Goal: Information Seeking & Learning: Learn about a topic

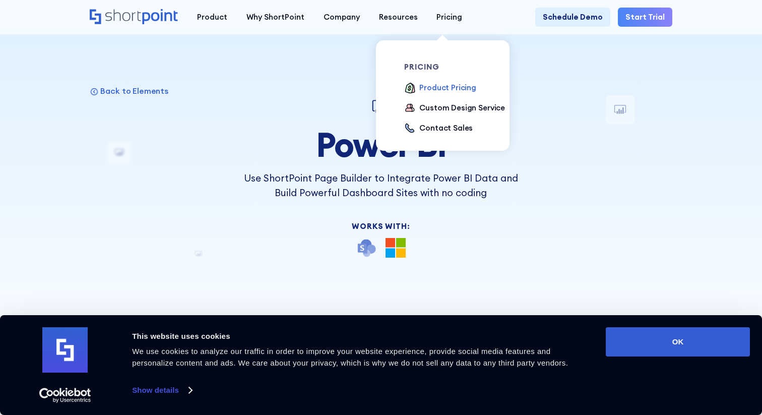
click at [419, 91] on div "Product Pricing" at bounding box center [447, 88] width 57 height 12
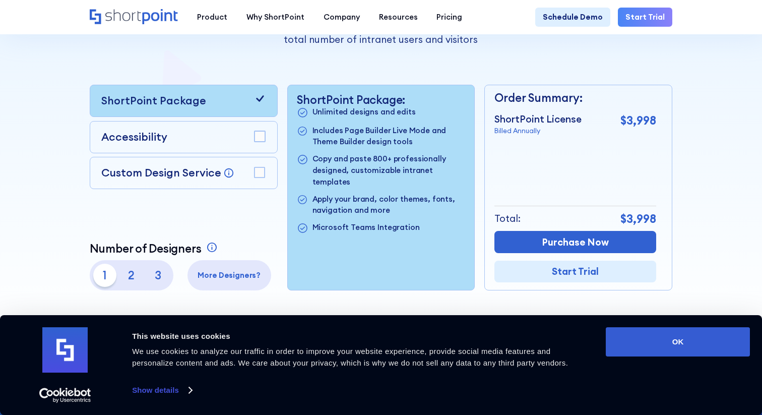
scroll to position [226, 0]
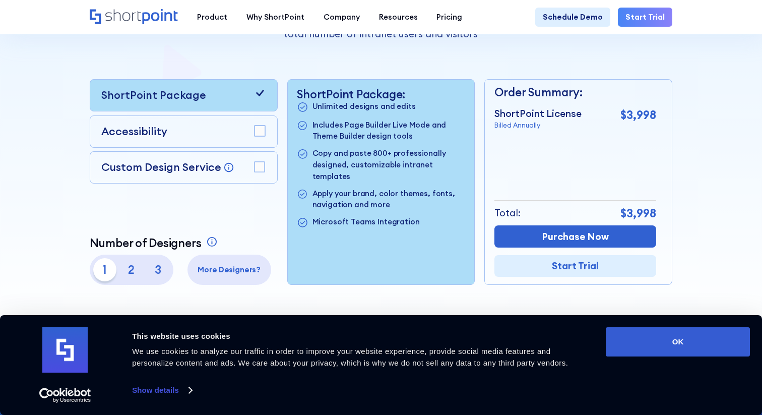
click at [126, 269] on p "2" at bounding box center [131, 269] width 23 height 23
click at [155, 271] on p "3" at bounding box center [158, 269] width 23 height 23
click at [134, 273] on p "2" at bounding box center [131, 269] width 23 height 23
click at [110, 274] on p "1" at bounding box center [104, 269] width 23 height 23
click at [119, 273] on div "1 2 3" at bounding box center [131, 269] width 76 height 23
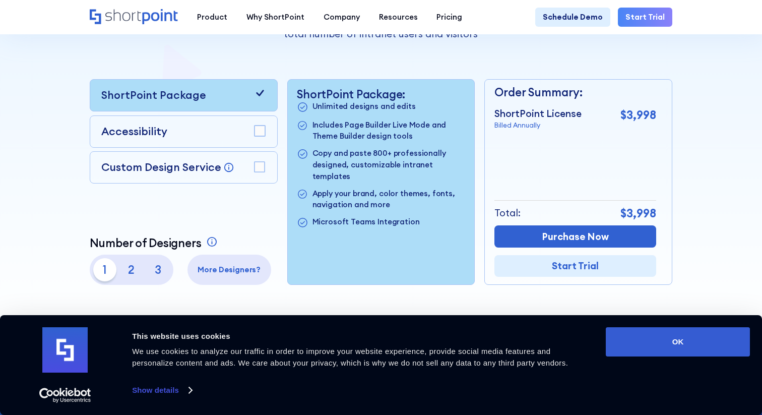
click at [126, 274] on p "2" at bounding box center [131, 269] width 23 height 23
click at [155, 273] on p "3" at bounding box center [158, 269] width 23 height 23
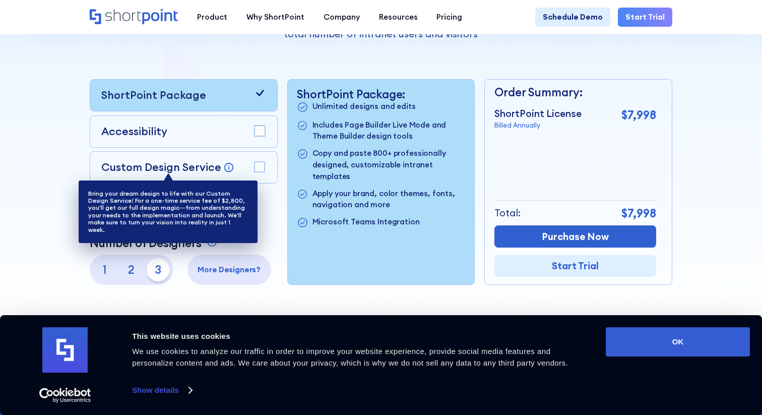
click at [225, 163] on icon at bounding box center [229, 167] width 10 height 10
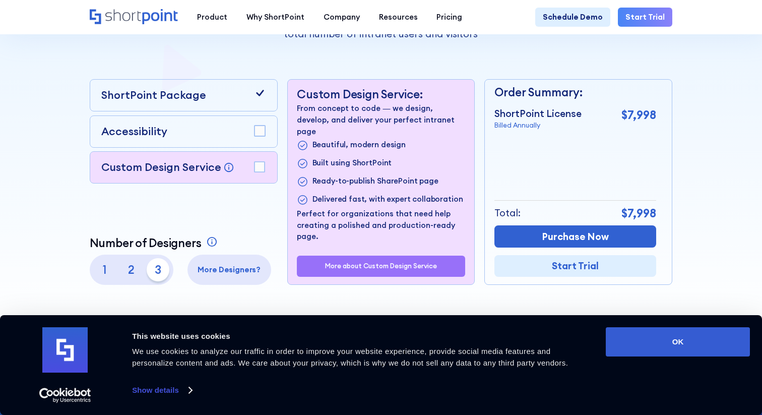
click at [242, 137] on div "Accessibility" at bounding box center [183, 131] width 164 height 16
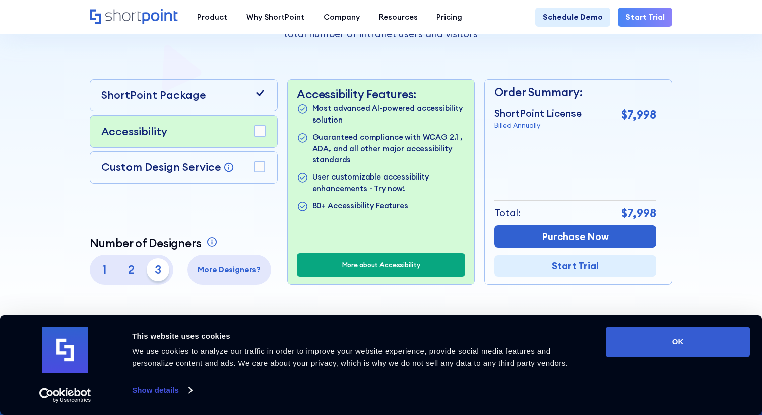
click at [274, 89] on div "ShortPoint Package" at bounding box center [184, 95] width 188 height 32
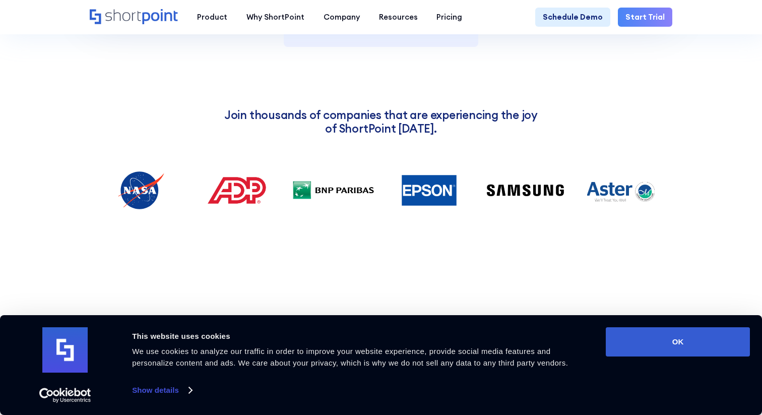
scroll to position [1145, 0]
